Goal: Communication & Community: Answer question/provide support

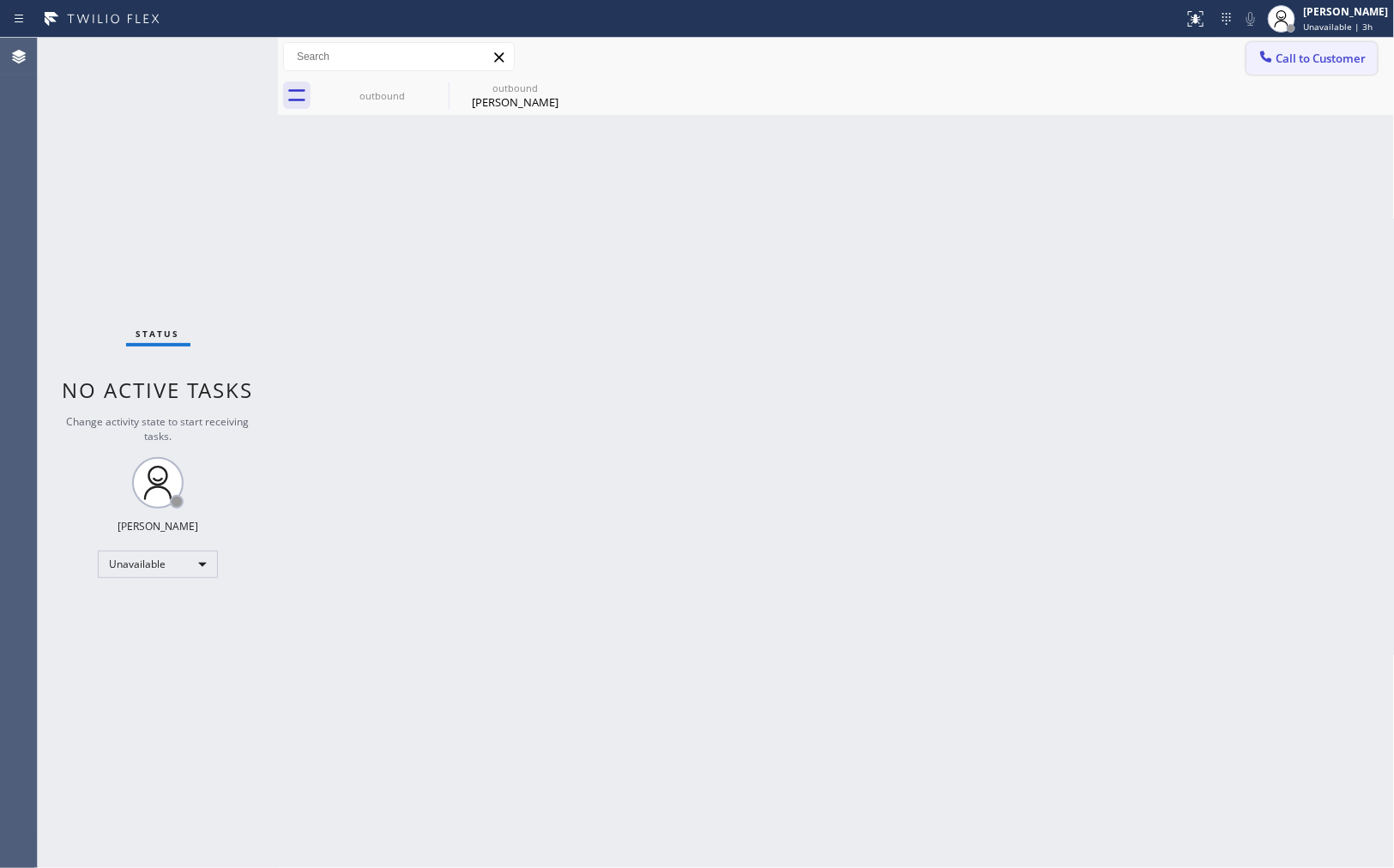
click at [1285, 65] on span "Call to Customer" at bounding box center [1321, 58] width 90 height 15
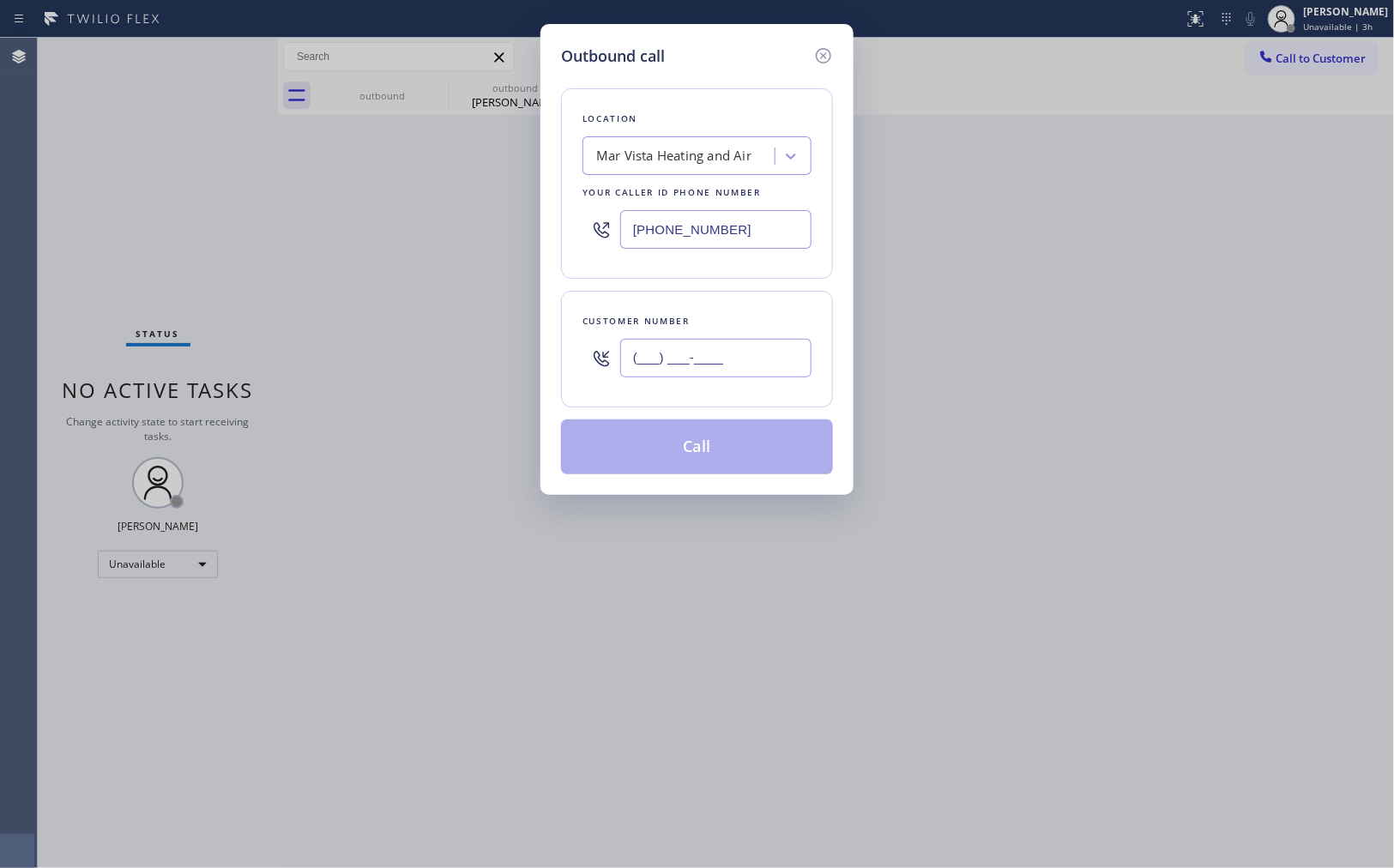
click at [732, 359] on input "(___) ___-____" at bounding box center [716, 358] width 191 height 39
paste input "424) 355-1803"
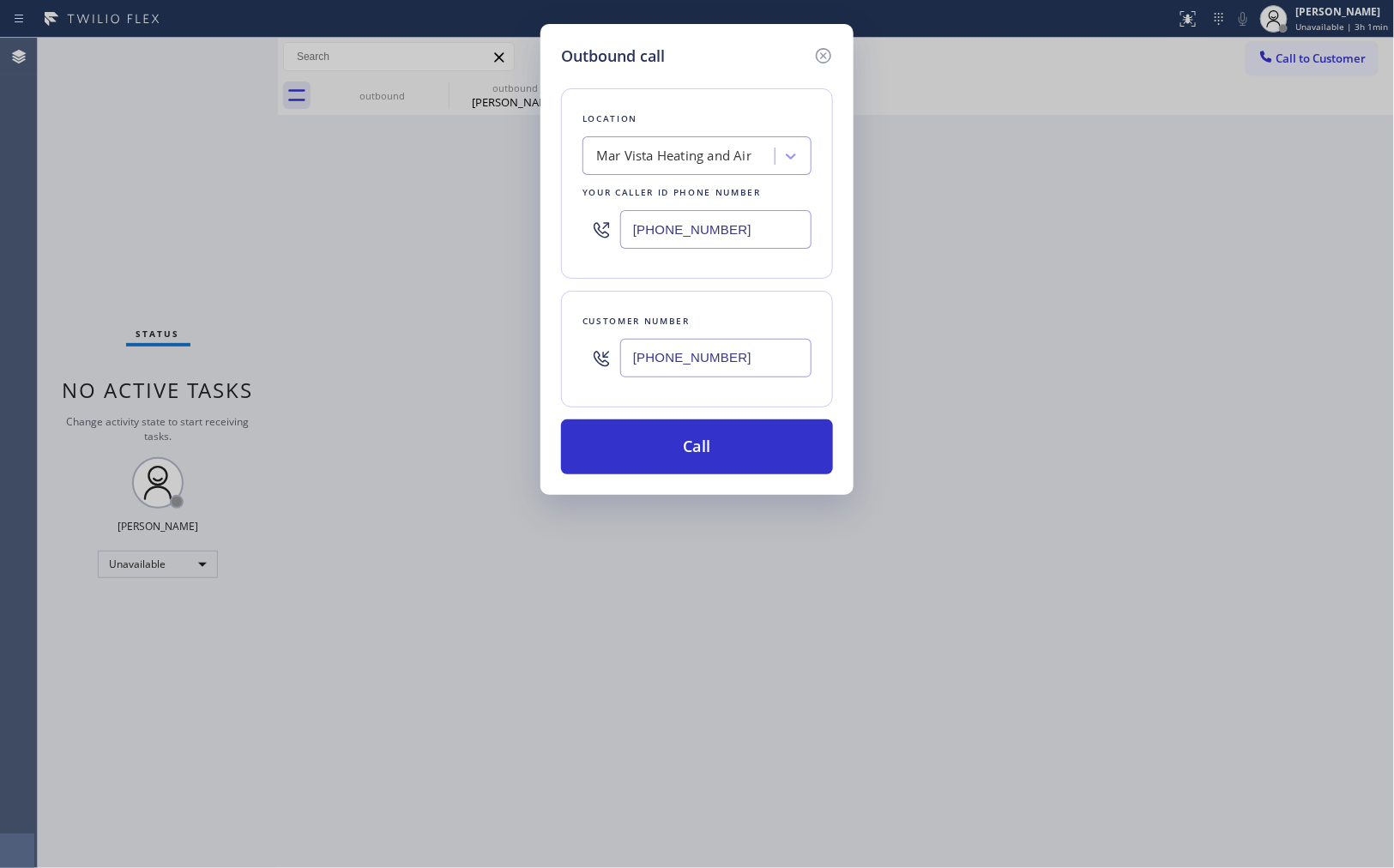
drag, startPoint x: 751, startPoint y: 348, endPoint x: 616, endPoint y: 354, distance: 135.1
click at [616, 354] on div "[PHONE_NUMBER]" at bounding box center [697, 358] width 229 height 56
paste input "888) 909-0120"
click at [774, 356] on input "[PHONE_NUMBER]" at bounding box center [716, 358] width 191 height 39
type input "[PHONE_NUMBER]"
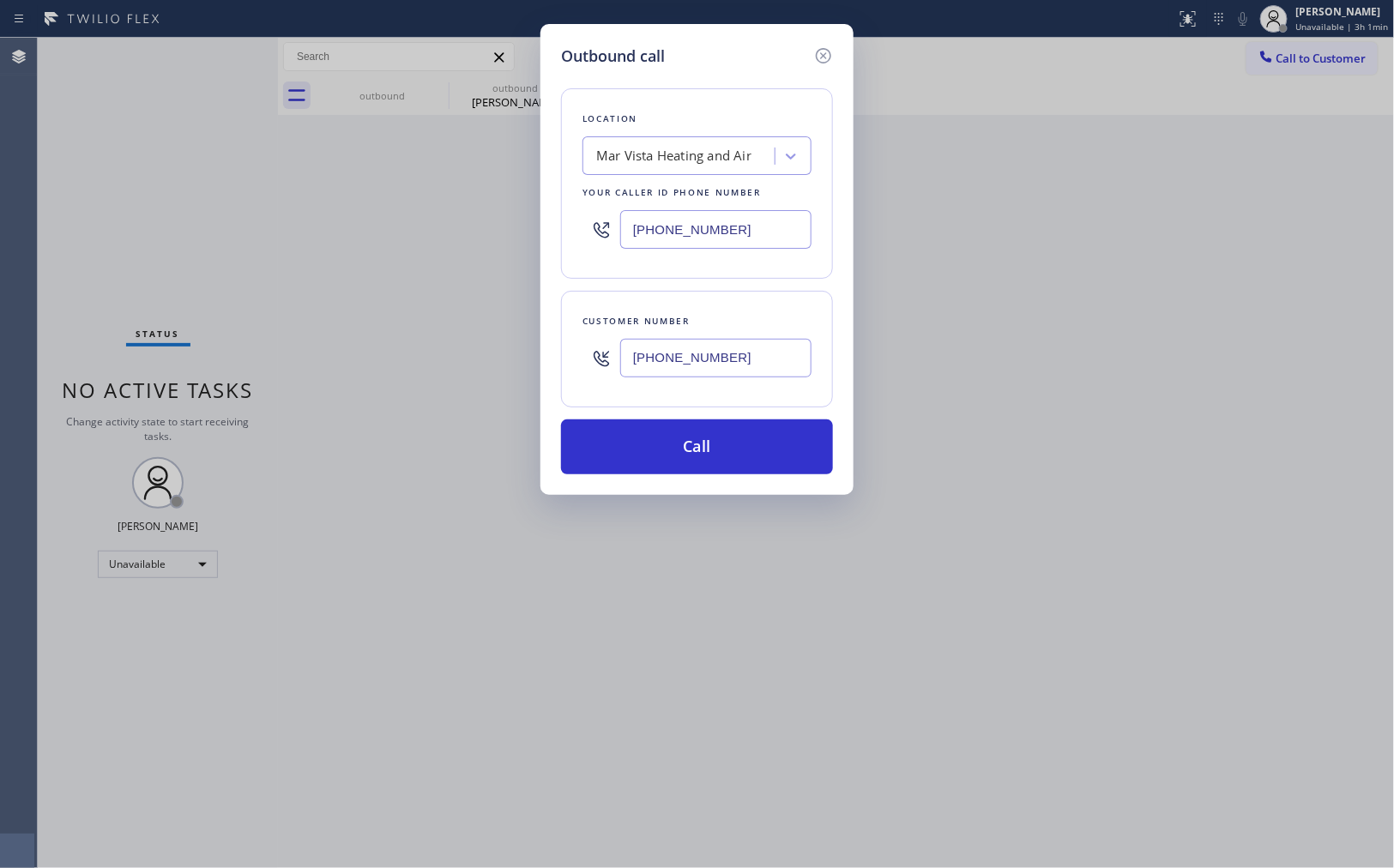
click at [786, 296] on div "Customer number [PHONE_NUMBER]" at bounding box center [696, 348] width 272 height 116
drag, startPoint x: 709, startPoint y: 239, endPoint x: 578, endPoint y: 239, distance: 131.0
click at [578, 239] on div "Location Mar Vista Heating and Air Your caller id phone number [PHONE_NUMBER]" at bounding box center [696, 183] width 272 height 190
paste input "888) 909-0120"
type input "[PHONE_NUMBER]"
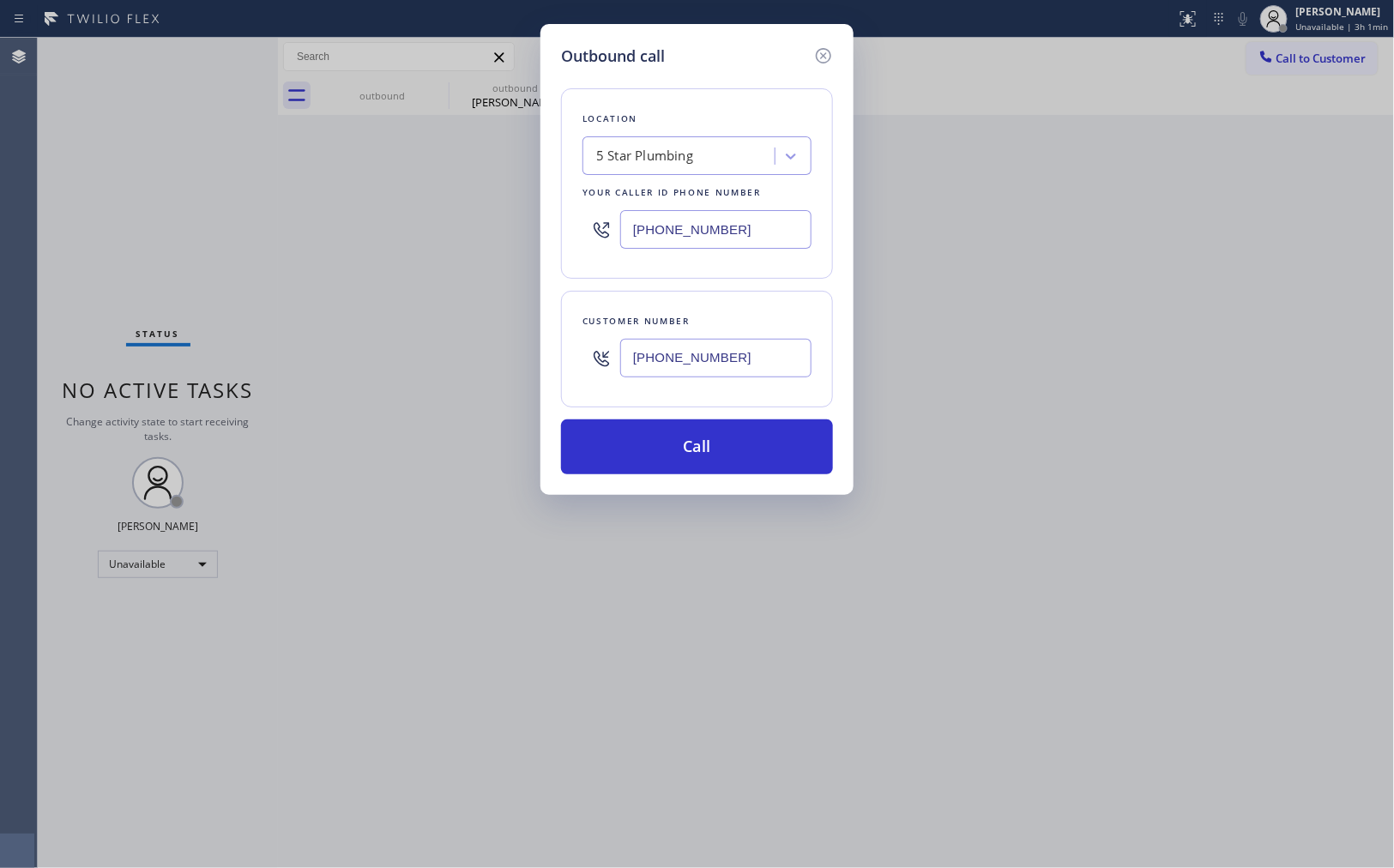
click at [758, 275] on div "Location 5 Star Plumbing Your caller id phone number [PHONE_NUMBER]" at bounding box center [696, 183] width 272 height 190
drag, startPoint x: 756, startPoint y: 362, endPoint x: 597, endPoint y: 352, distance: 159.3
click at [597, 352] on div "[PHONE_NUMBER]" at bounding box center [697, 358] width 229 height 56
paste input "424) 355-1803"
type input "[PHONE_NUMBER]"
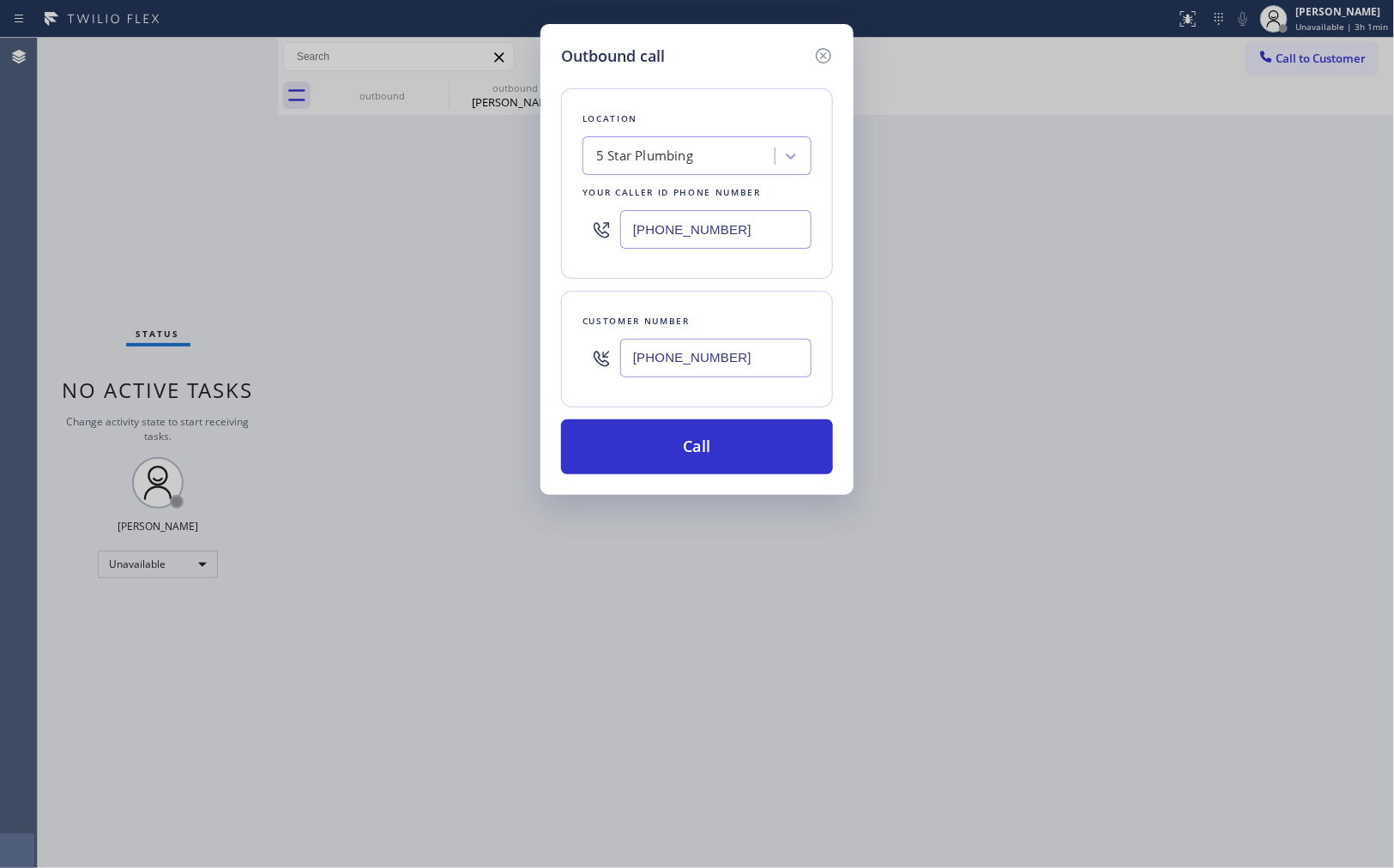
click at [765, 307] on div "Customer number [PHONE_NUMBER]" at bounding box center [696, 348] width 272 height 116
click at [738, 422] on button "Call" at bounding box center [696, 447] width 272 height 55
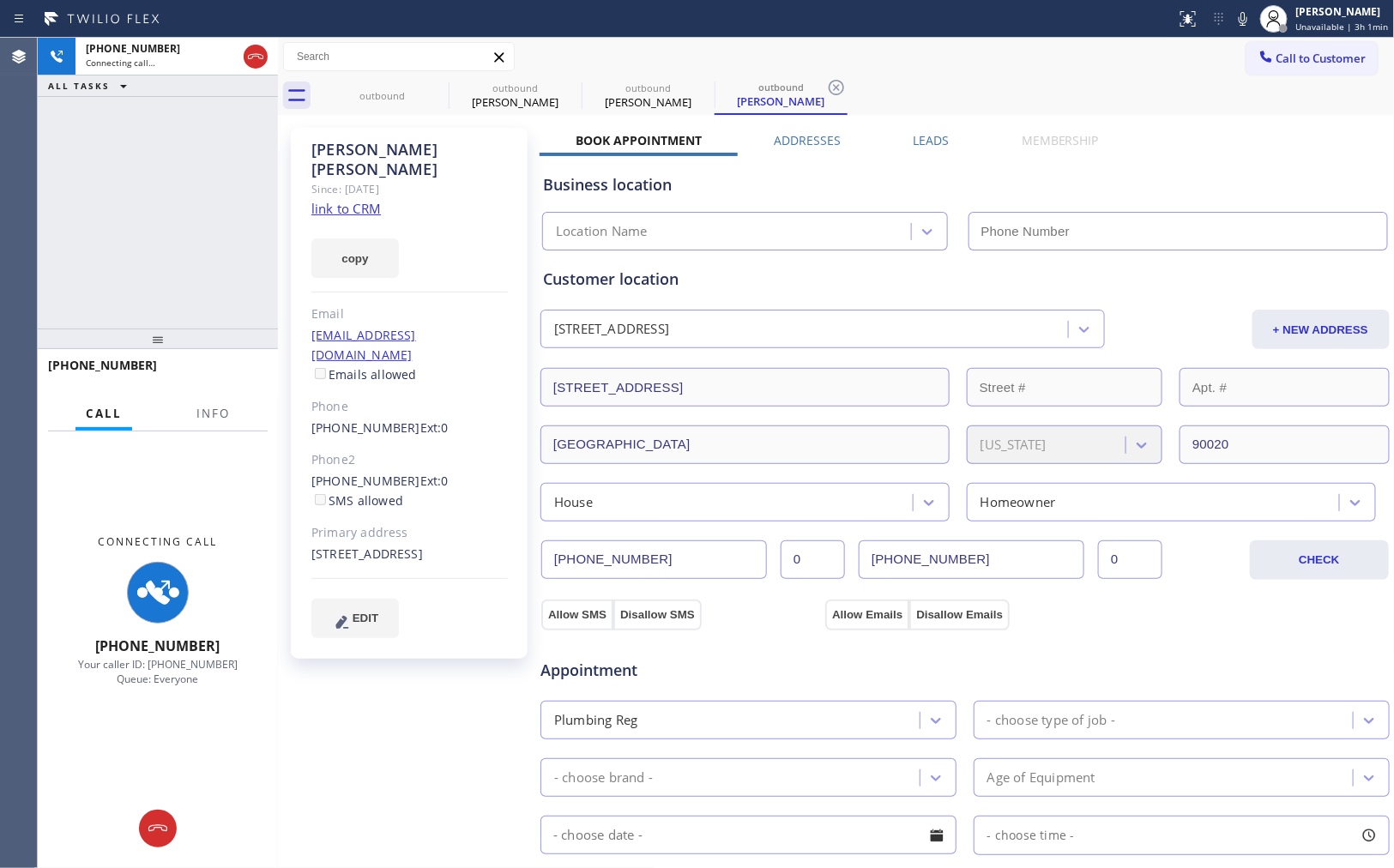
type input "[PHONE_NUMBER]"
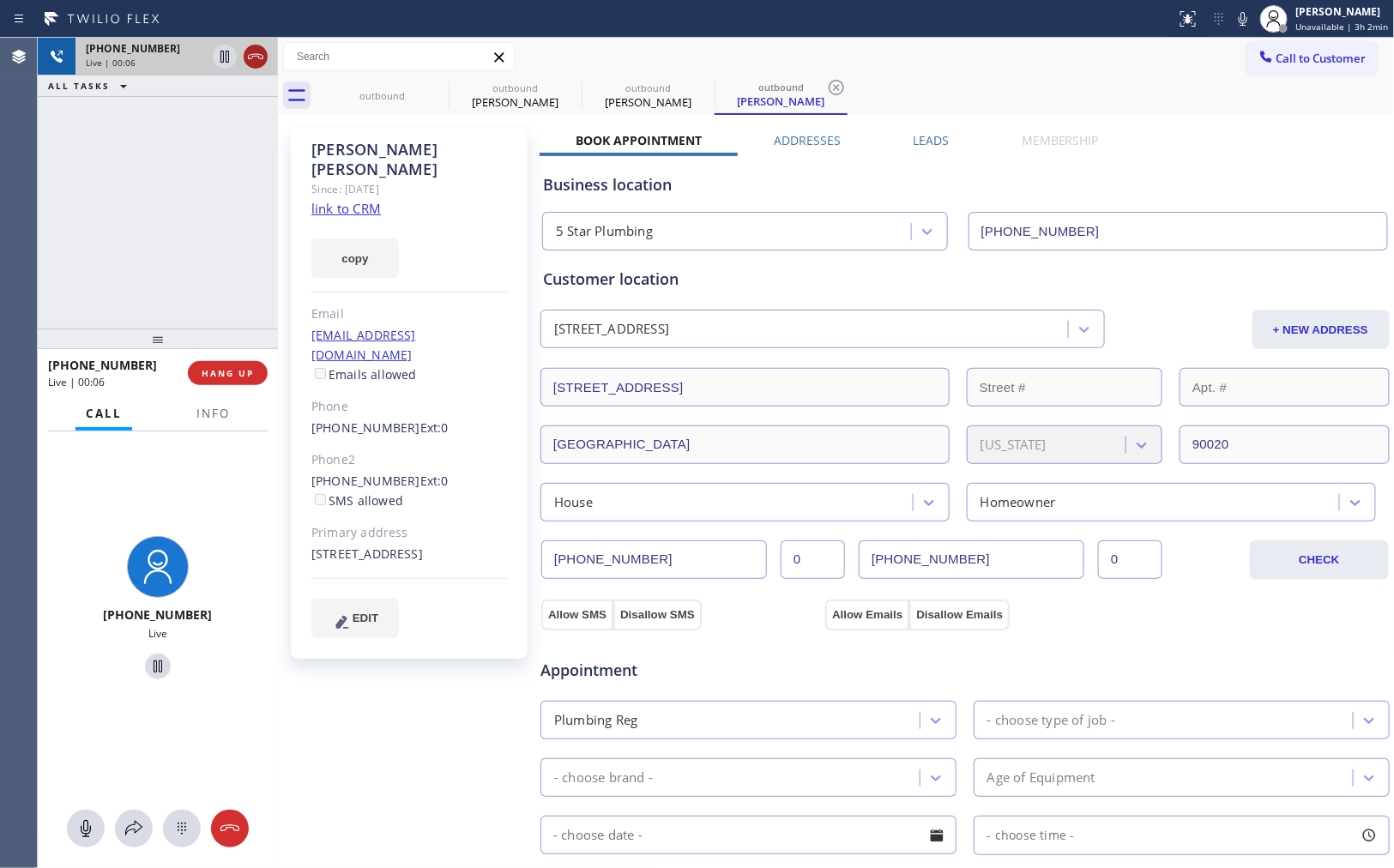
click at [245, 50] on icon at bounding box center [256, 57] width 21 height 21
click at [206, 289] on div "[PHONE_NUMBER] Live | 00:07 ALL TASKS ALL TASKS ACTIVE TASKS TASKS IN WRAP UP" at bounding box center [158, 183] width 241 height 291
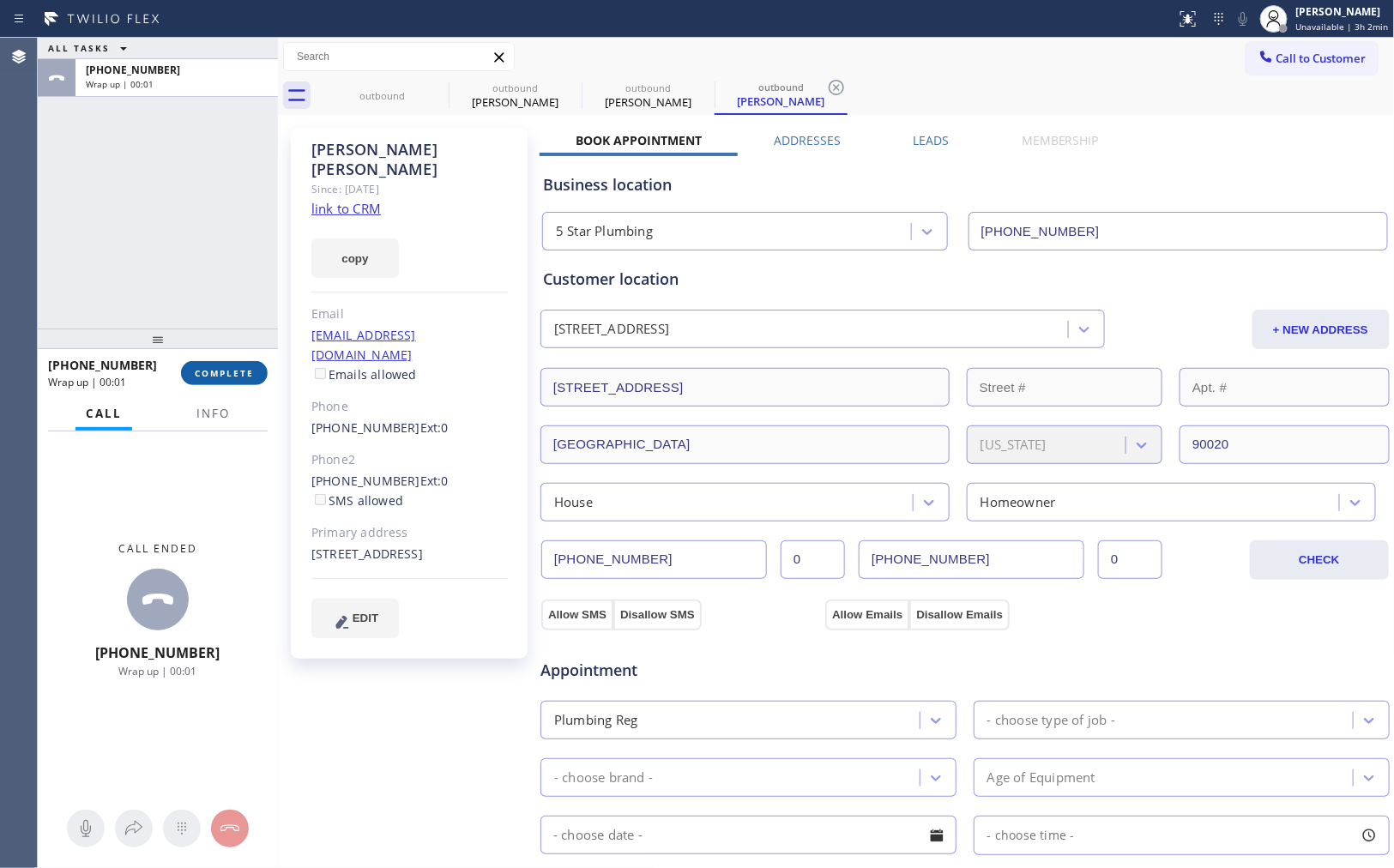
click at [228, 369] on span "COMPLETE" at bounding box center [224, 373] width 60 height 12
click at [237, 304] on div "ALL TASKS ALL TASKS ACTIVE TASKS TASKS IN WRAP UP [PHONE_NUMBER] Wrap up | 00:01" at bounding box center [158, 183] width 241 height 291
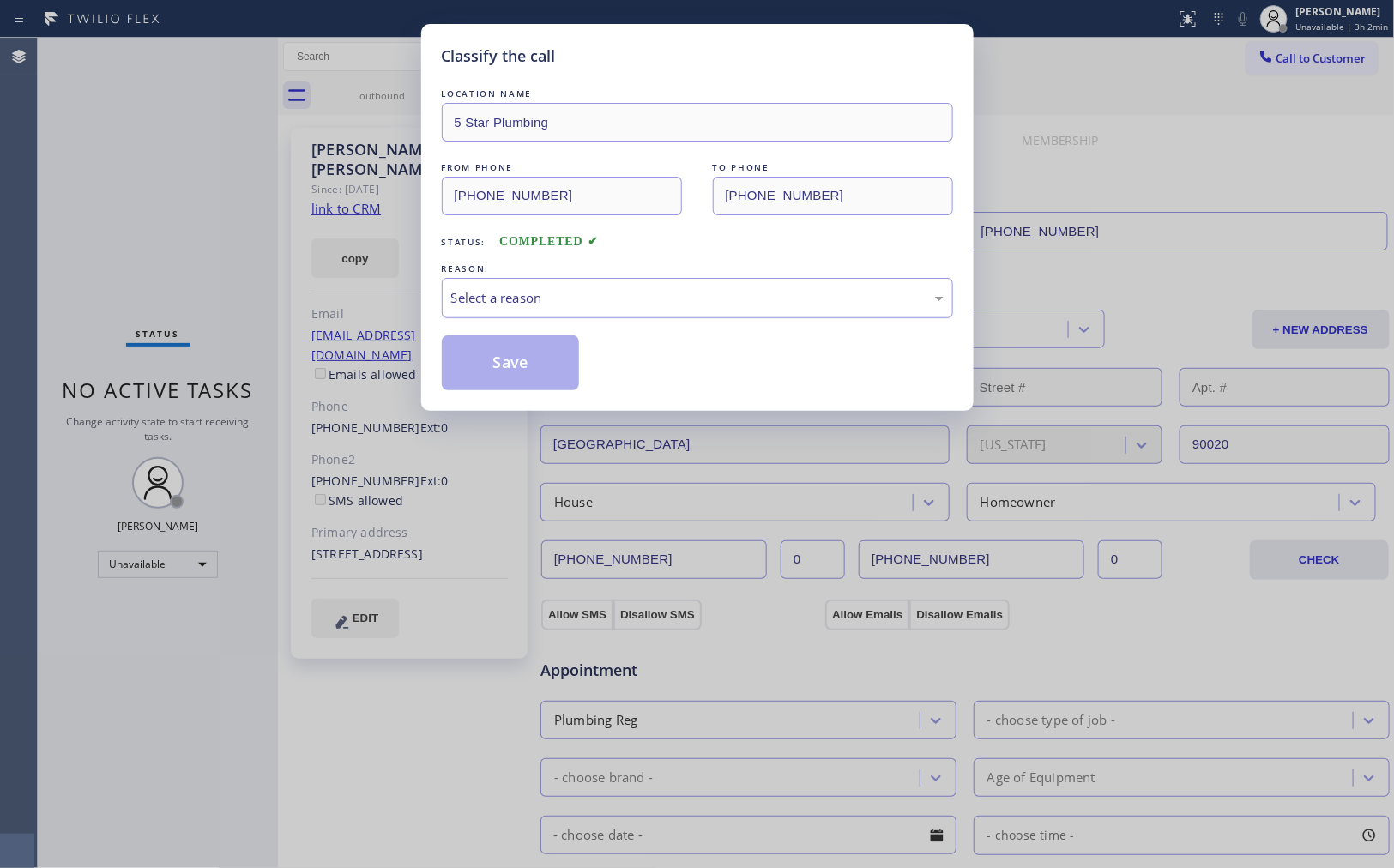
click at [579, 309] on div "Select a reason" at bounding box center [698, 297] width 511 height 41
click at [530, 363] on button "Save" at bounding box center [511, 363] width 138 height 55
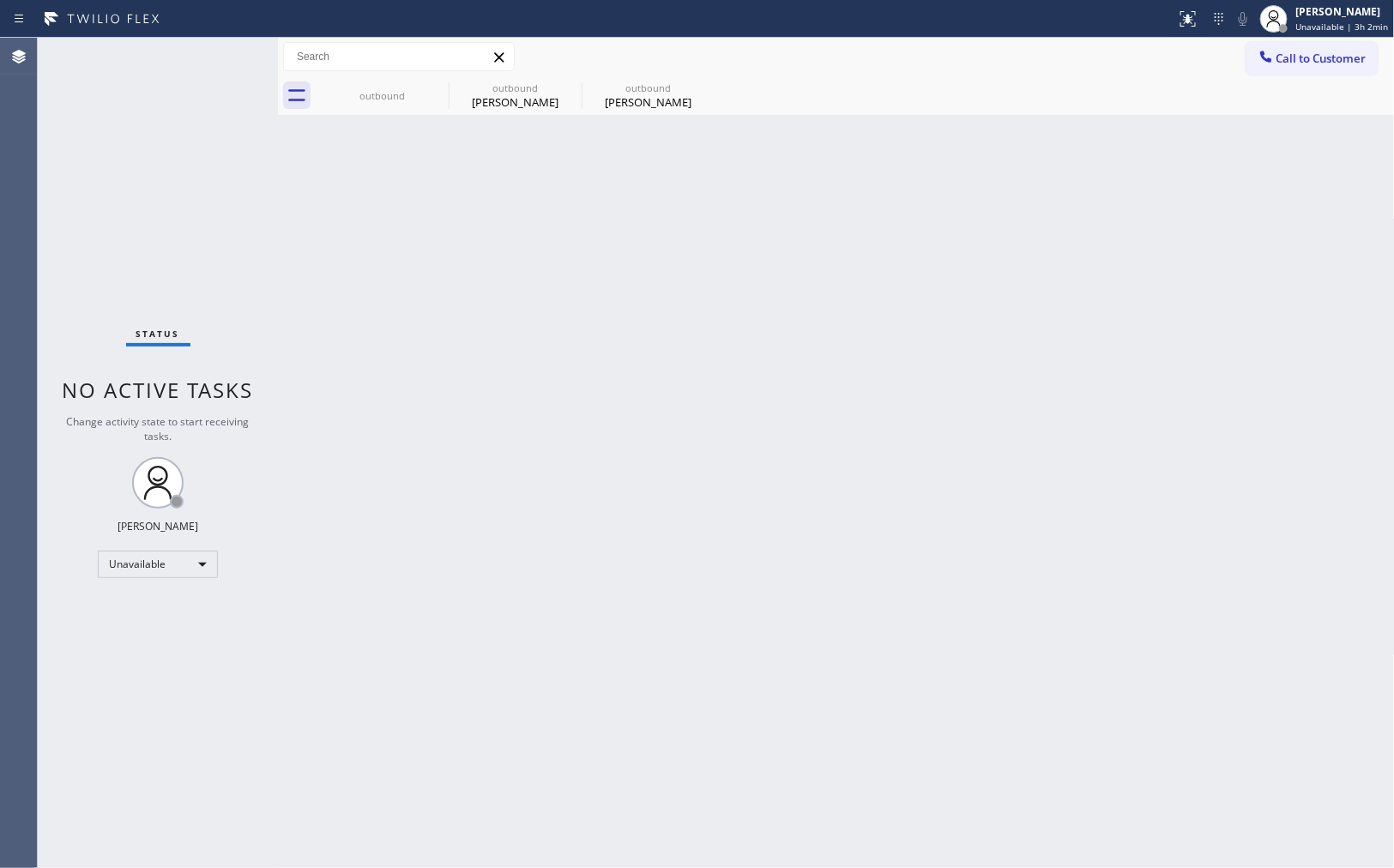
click at [76, 250] on div "Status No active tasks Change activity state to start receiving tasks. [PERSON_…" at bounding box center [158, 452] width 241 height 830
click at [678, 98] on div "[PERSON_NAME]" at bounding box center [648, 102] width 130 height 15
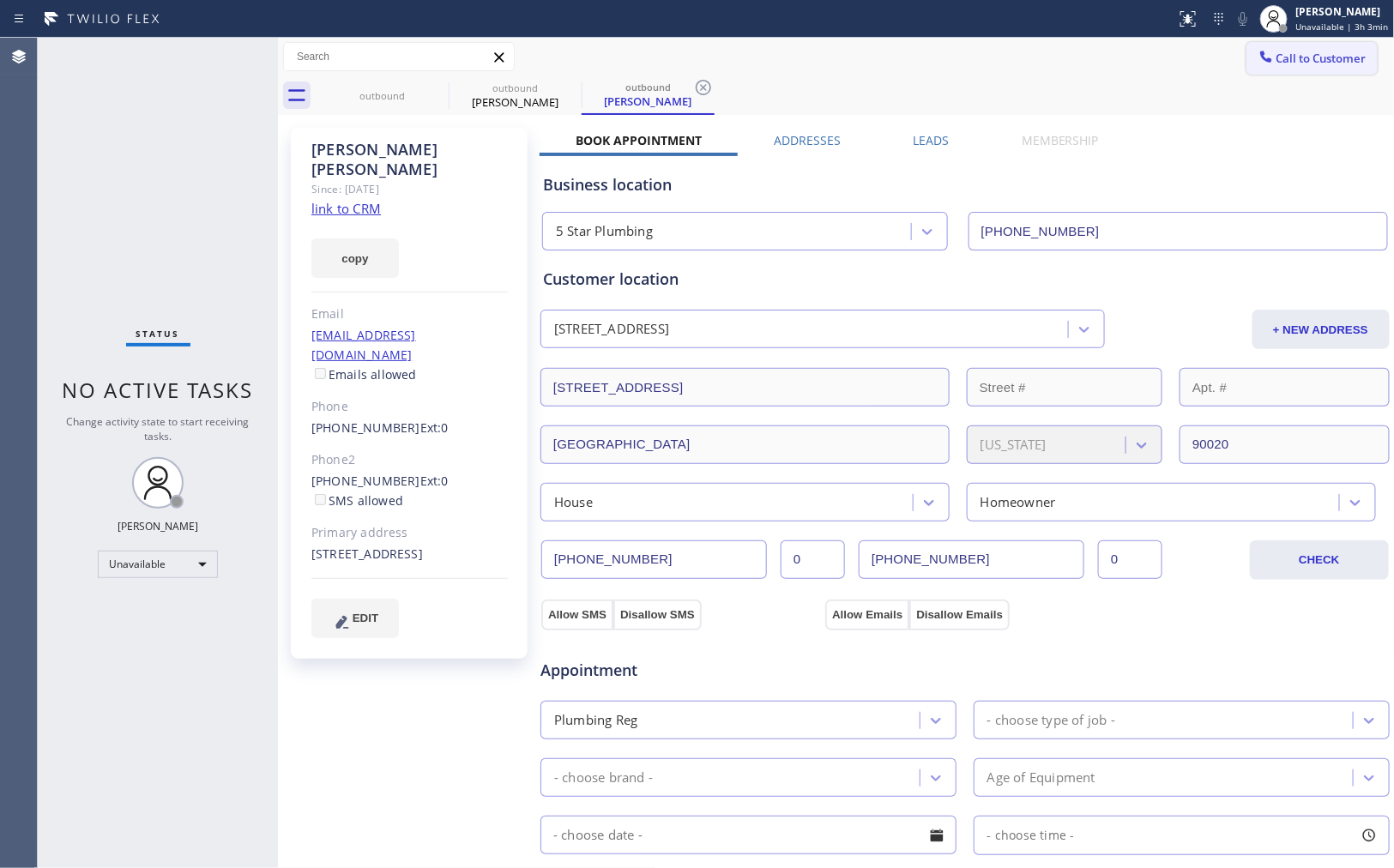
click at [1282, 62] on span "Call to Customer" at bounding box center [1321, 58] width 90 height 15
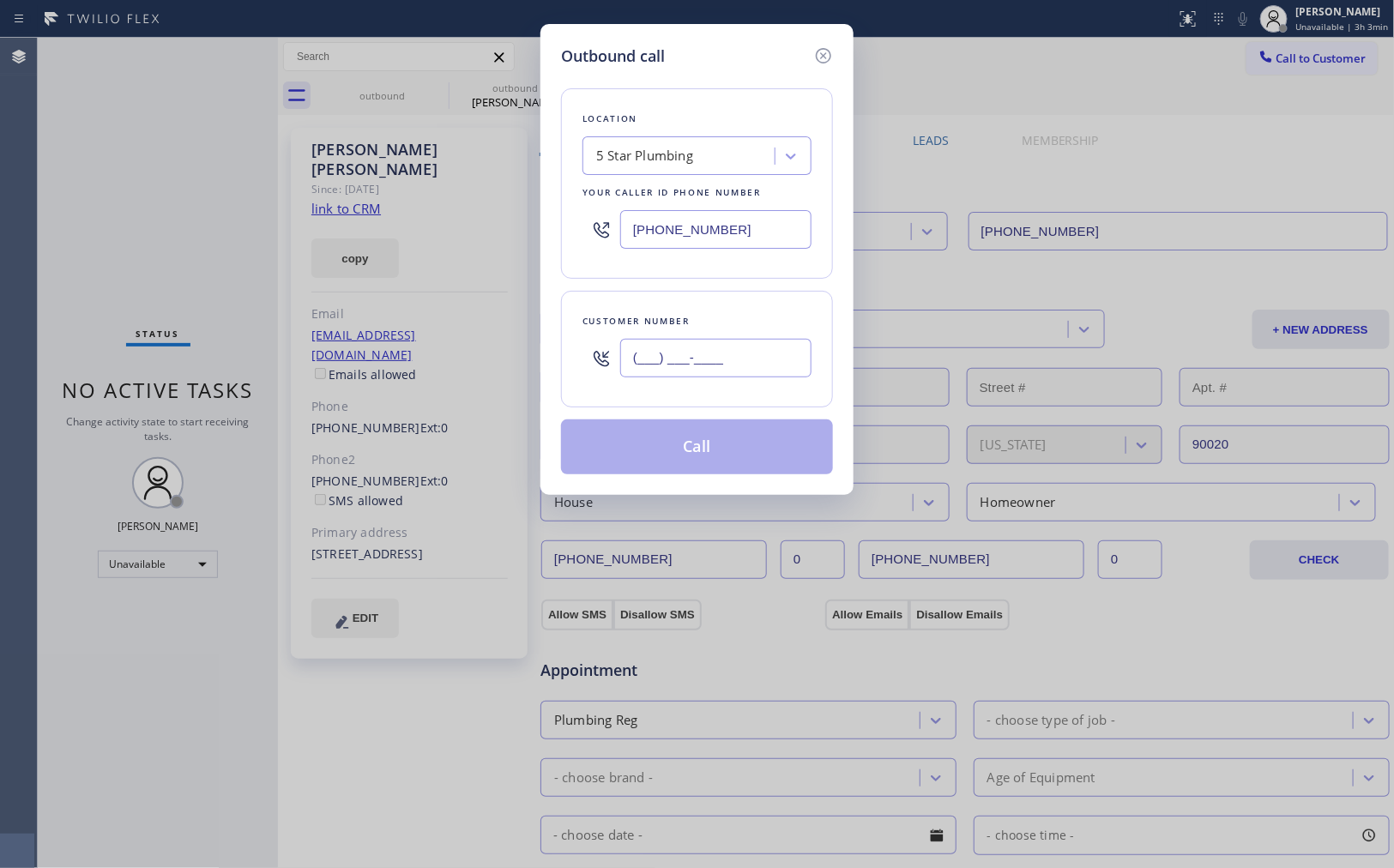
click at [774, 358] on input "(___) ___-____" at bounding box center [716, 358] width 191 height 39
paste input "818) 915-3935"
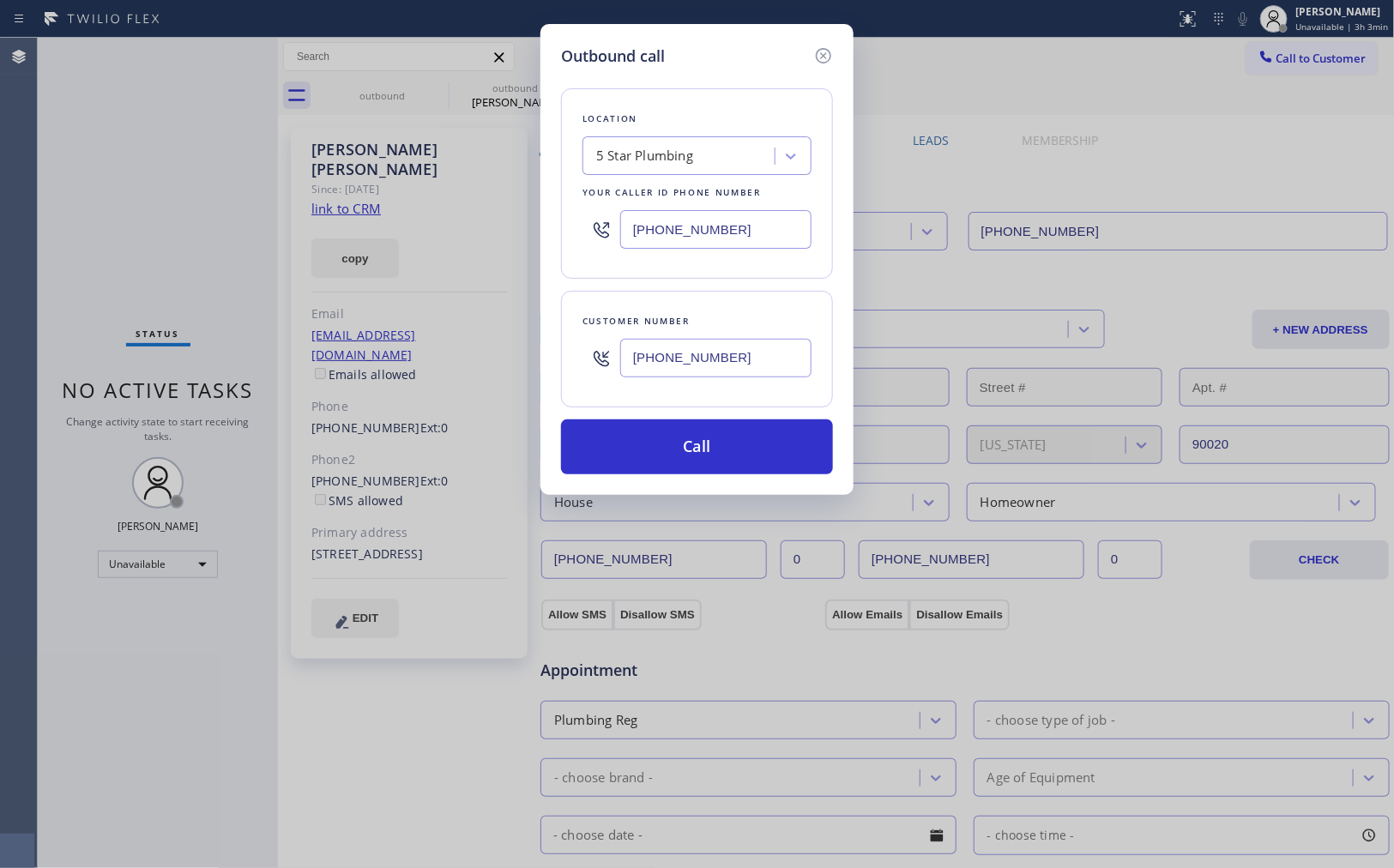
type input "[PHONE_NUMBER]"
